Goal: Information Seeking & Learning: Learn about a topic

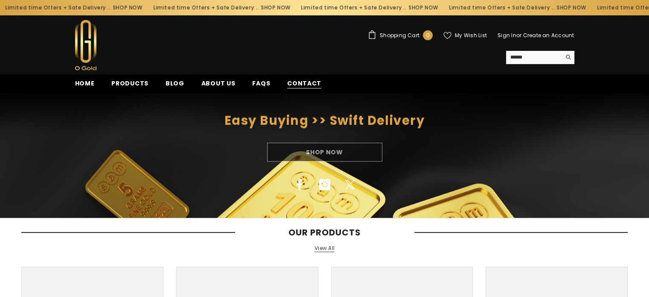
click at [287, 88] on span "Contact" at bounding box center [304, 83] width 34 height 9
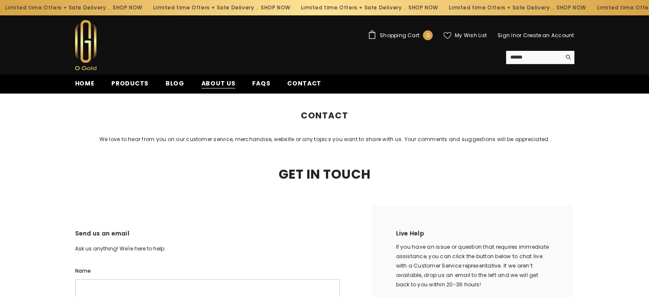
click at [211, 84] on span "About us" at bounding box center [219, 83] width 34 height 9
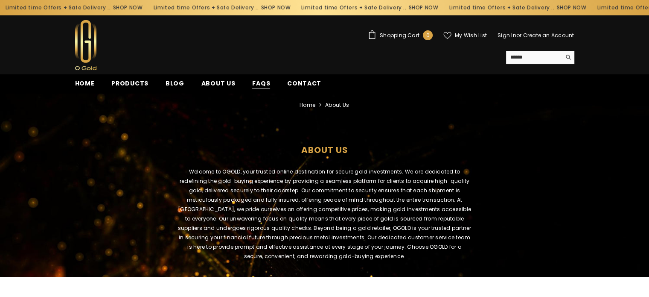
click at [259, 88] on span "FAQs" at bounding box center [261, 83] width 18 height 9
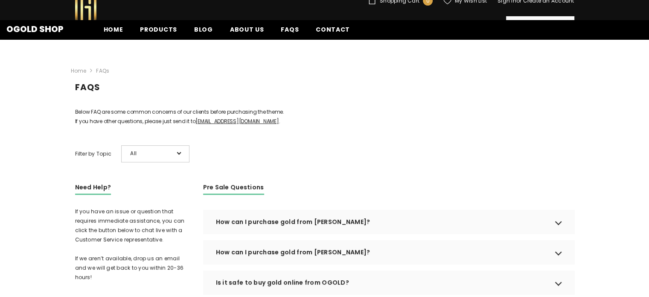
scroll to position [128, 0]
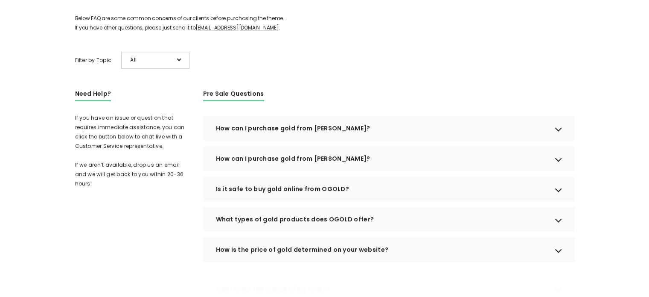
click at [269, 199] on div "Is it safe to buy gold online from OGOLD?" at bounding box center [388, 189] width 371 height 24
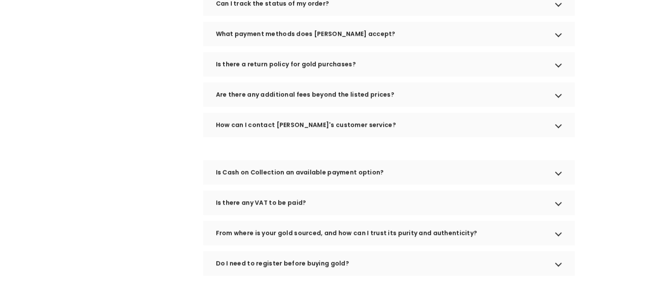
scroll to position [470, 0]
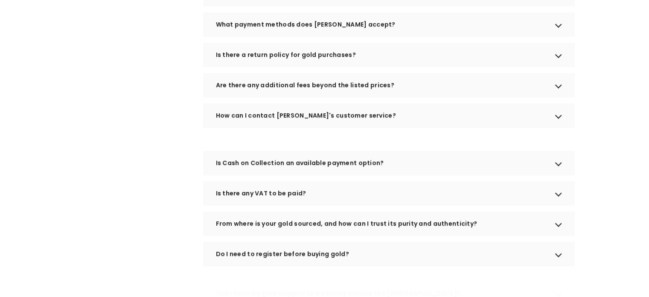
click at [324, 233] on div "From where is your gold sourced, and how can I trust its purity and authenticit…" at bounding box center [388, 223] width 371 height 24
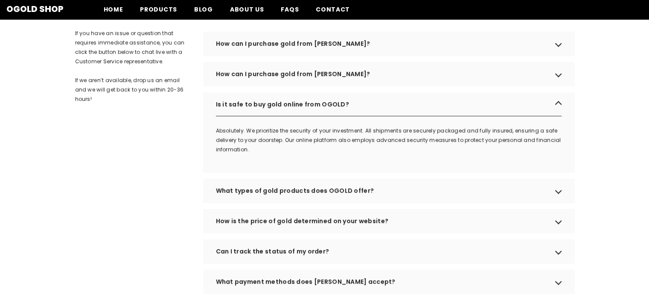
scroll to position [0, 0]
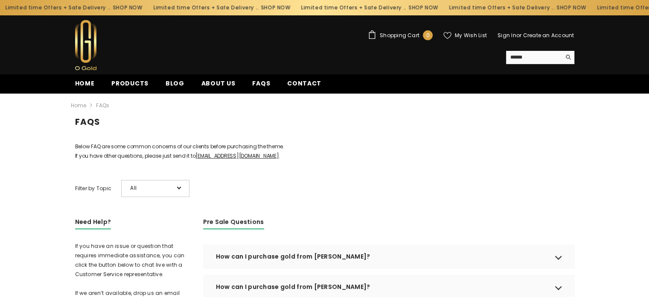
click at [118, 158] on p "Below FAQ are some common concerns of our clients before purchasing the theme. …" at bounding box center [325, 151] width 500 height 19
click at [129, 159] on p "Below FAQ are some common concerns of our clients before purchasing the theme. …" at bounding box center [325, 151] width 500 height 19
click at [150, 161] on p "Below FAQ are some common concerns of our clients before purchasing the theme. …" at bounding box center [325, 151] width 500 height 19
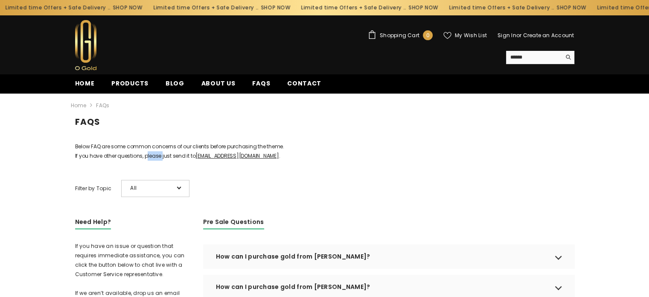
click at [150, 161] on p "Below FAQ are some common concerns of our clients before purchasing the theme. …" at bounding box center [325, 151] width 500 height 19
click at [174, 161] on p "Below FAQ are some common concerns of our clients before purchasing the theme. …" at bounding box center [325, 151] width 500 height 19
click at [155, 158] on p "Below FAQ are some common concerns of our clients before purchasing the theme. …" at bounding box center [325, 151] width 500 height 19
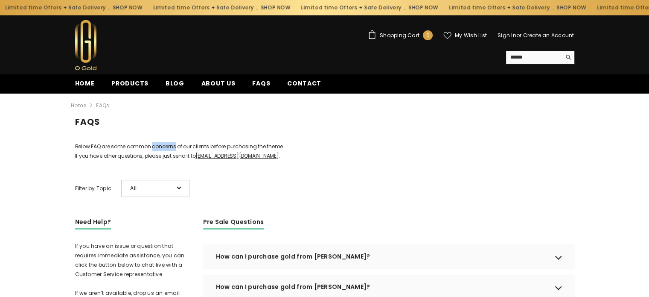
click at [155, 158] on p "Below FAQ are some common concerns of our clients before purchasing the theme. …" at bounding box center [325, 151] width 500 height 19
drag, startPoint x: 155, startPoint y: 158, endPoint x: 115, endPoint y: 157, distance: 40.1
click at [115, 157] on p "Below FAQ are some common concerns of our clients before purchasing the theme. …" at bounding box center [325, 151] width 500 height 19
click at [118, 157] on p "Below FAQ are some common concerns of our clients before purchasing the theme. …" at bounding box center [325, 151] width 500 height 19
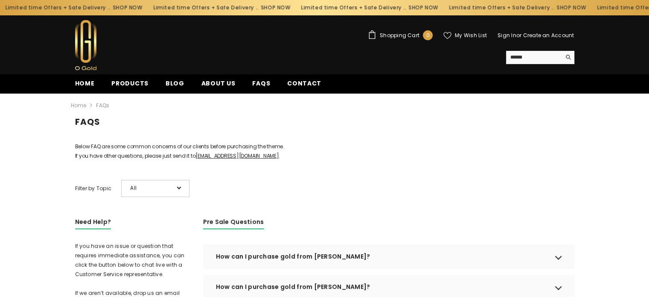
click at [131, 158] on p "Below FAQ are some common concerns of our clients before purchasing the theme. …" at bounding box center [325, 151] width 500 height 19
click at [123, 161] on p "Below FAQ are some common concerns of our clients before purchasing the theme. …" at bounding box center [325, 151] width 500 height 19
click at [162, 161] on p "Below FAQ are some common concerns of our clients before purchasing the theme. …" at bounding box center [325, 151] width 500 height 19
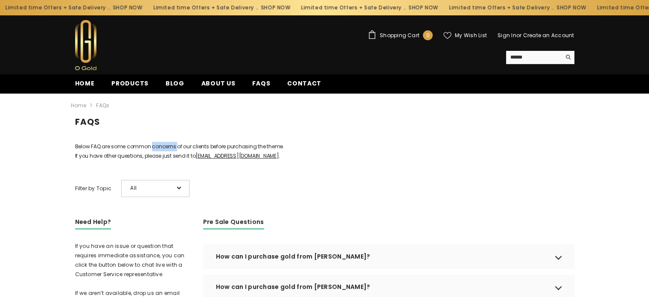
click at [162, 161] on p "Below FAQ are some common concerns of our clients before purchasing the theme. …" at bounding box center [325, 151] width 500 height 19
click at [83, 156] on p "Below FAQ are some common concerns of our clients before purchasing the theme. …" at bounding box center [325, 151] width 500 height 19
click at [84, 157] on p "Below FAQ are some common concerns of our clients before purchasing the theme. …" at bounding box center [325, 151] width 500 height 19
click at [104, 158] on p "Below FAQ are some common concerns of our clients before purchasing the theme. …" at bounding box center [325, 151] width 500 height 19
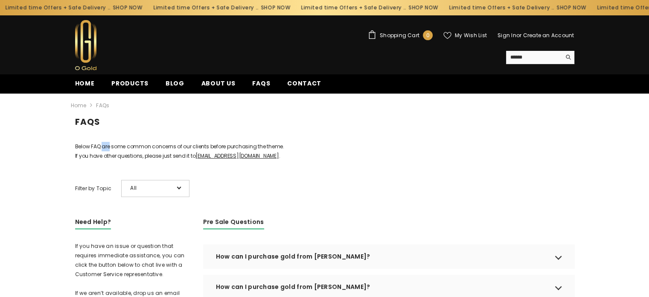
click at [104, 158] on p "Below FAQ are some common concerns of our clients before purchasing the theme. …" at bounding box center [325, 151] width 500 height 19
click at [112, 159] on p "Below FAQ are some common concerns of our clients before purchasing the theme. …" at bounding box center [325, 151] width 500 height 19
click at [128, 161] on p "Below FAQ are some common concerns of our clients before purchasing the theme. …" at bounding box center [325, 151] width 500 height 19
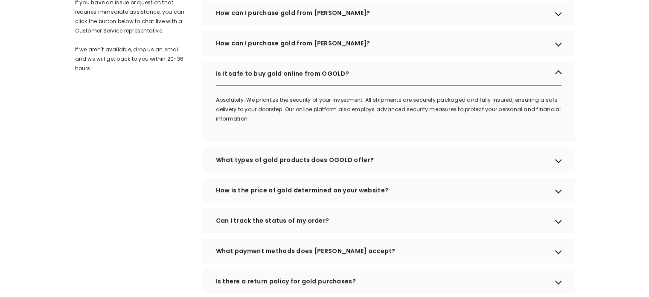
scroll to position [242, 0]
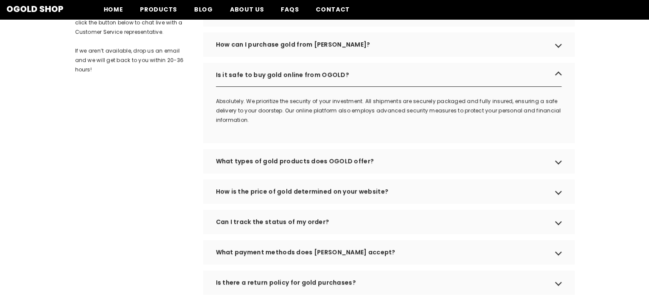
click at [548, 87] on div "Is it safe to buy gold online from OGOLD?" at bounding box center [388, 75] width 371 height 24
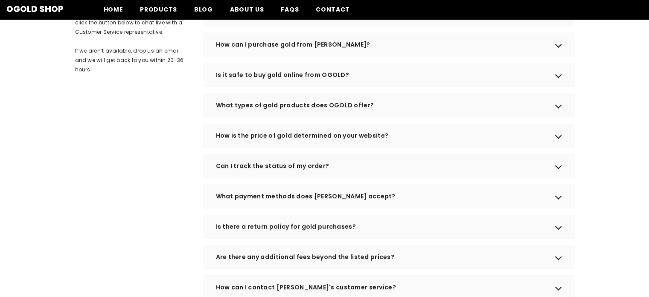
click at [560, 56] on div "How can I purchase gold from OGOLD?" at bounding box center [388, 44] width 371 height 24
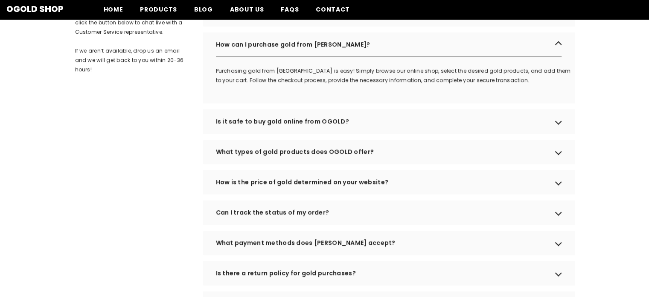
click at [553, 56] on div "How can I purchase gold from OGOLD?" at bounding box center [388, 44] width 371 height 24
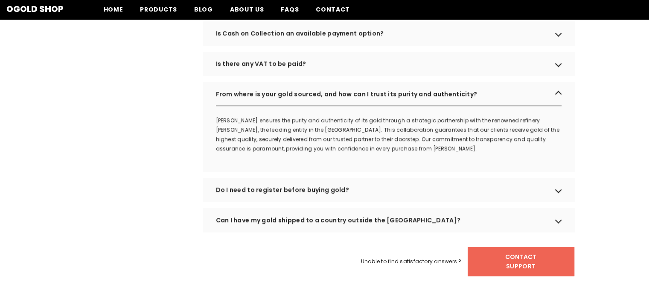
scroll to position [535, 0]
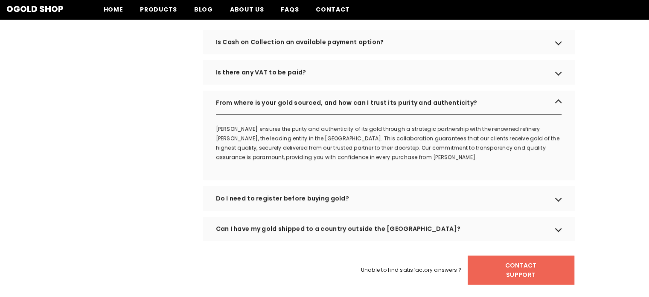
click at [529, 114] on div "From where is your gold sourced, and how can I trust its purity and authenticit…" at bounding box center [388, 103] width 371 height 24
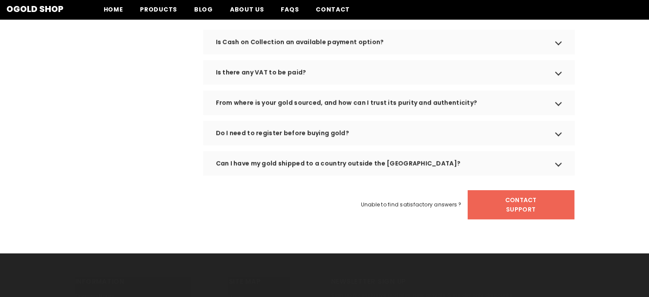
click at [375, 175] on div "Can I have my gold shipped to a country outside the UAE?" at bounding box center [388, 163] width 371 height 24
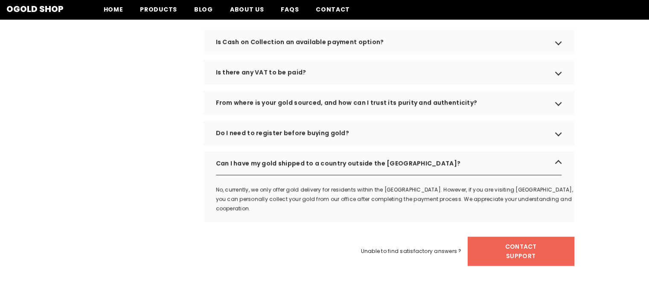
click at [375, 175] on div "Can I have my gold shipped to a country outside the UAE?" at bounding box center [388, 163] width 371 height 24
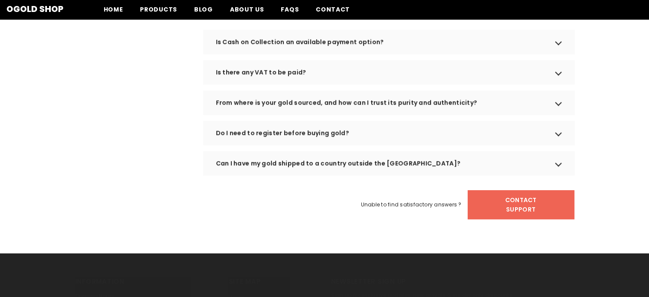
click at [355, 141] on div "Do I need to register before buying gold?" at bounding box center [388, 133] width 371 height 24
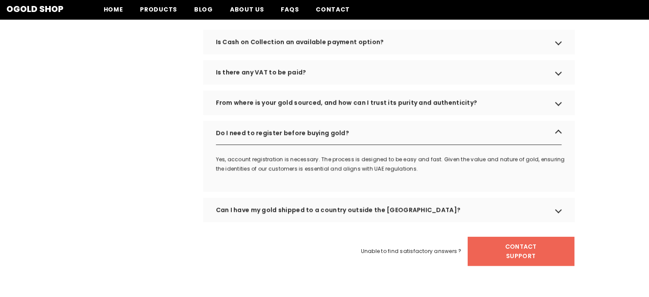
click at [355, 114] on div "From where is your gold sourced, and how can I trust its purity and authenticit…" at bounding box center [388, 103] width 371 height 24
